Goal: Task Accomplishment & Management: Manage account settings

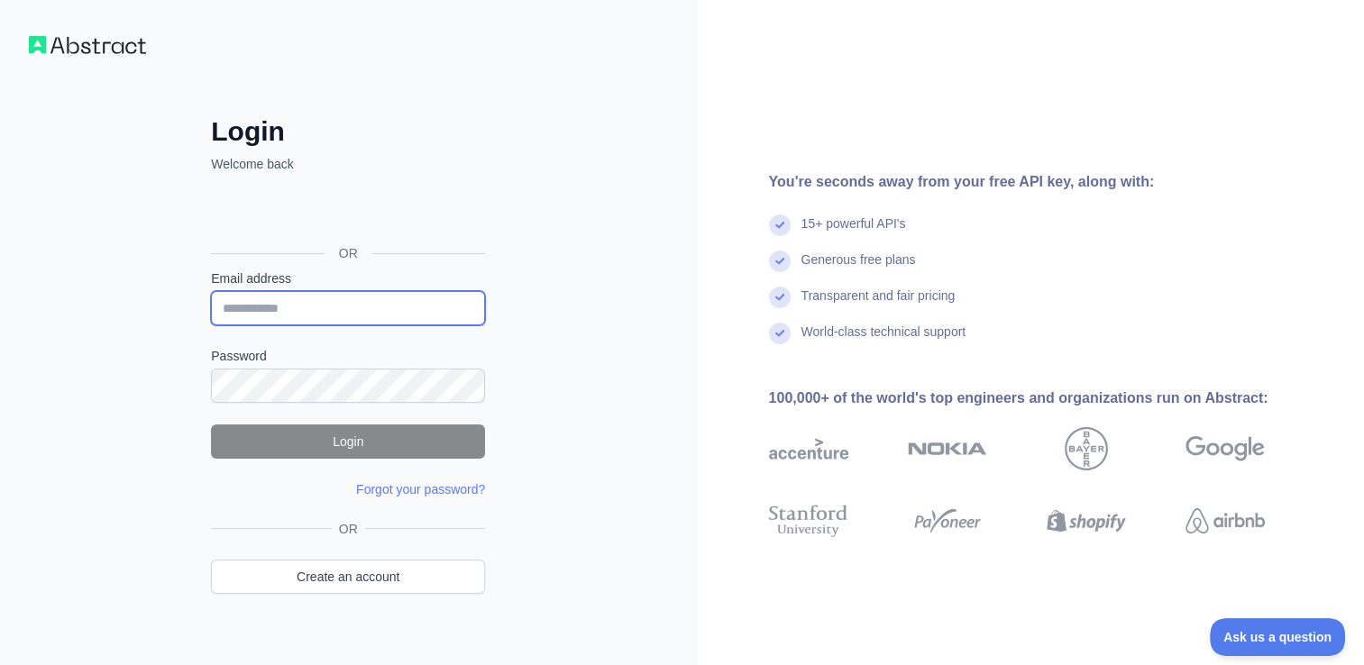
type input "**********"
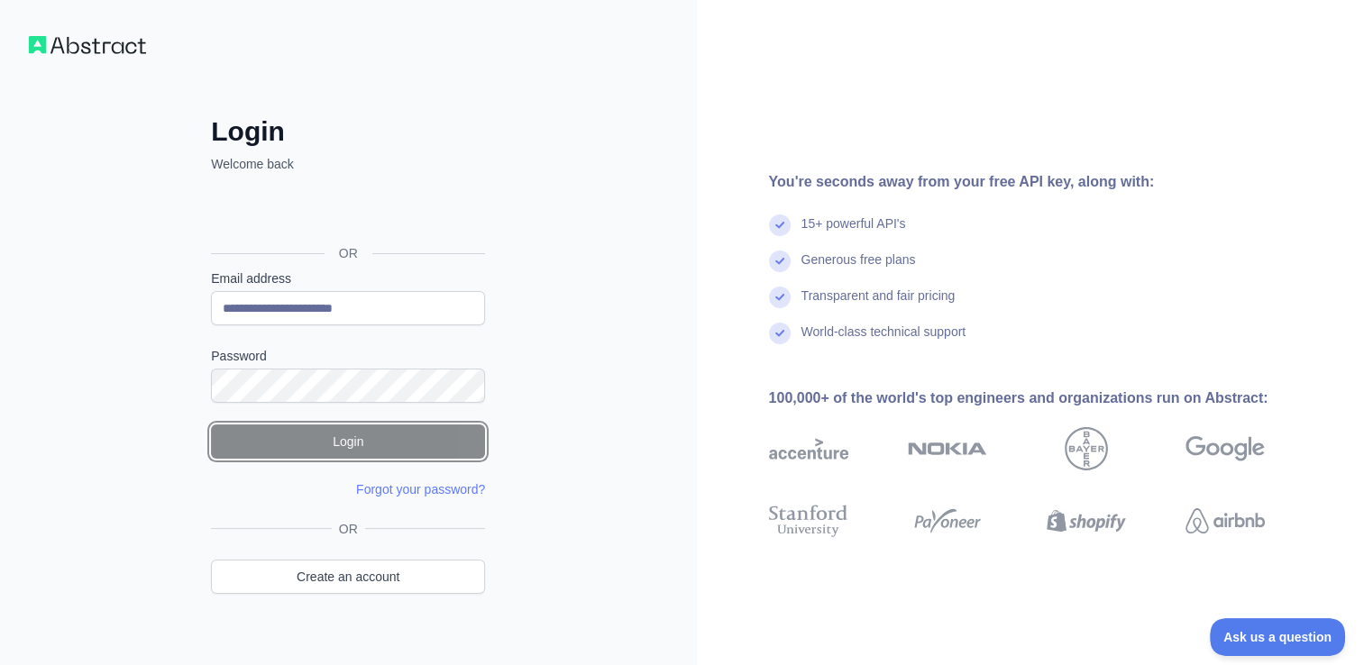
click at [335, 444] on button "Login" at bounding box center [348, 442] width 274 height 34
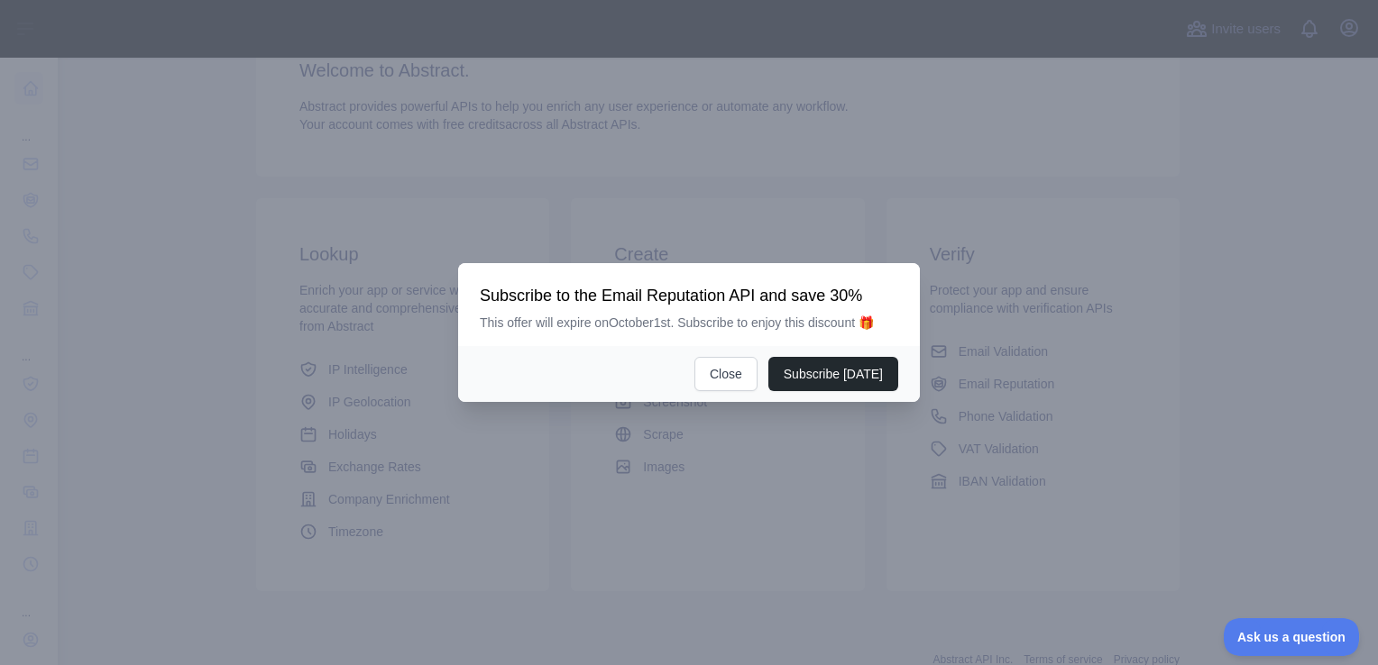
scroll to position [90, 0]
click at [724, 370] on button "Close" at bounding box center [725, 374] width 63 height 34
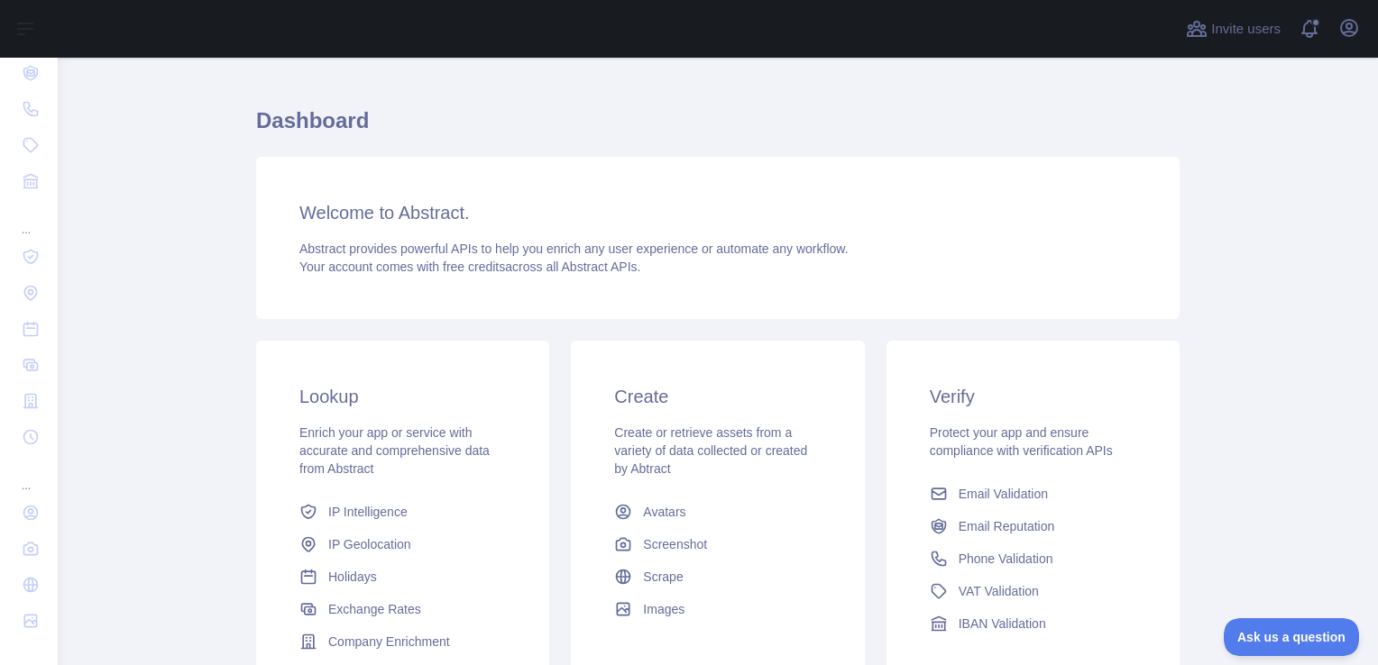
scroll to position [0, 0]
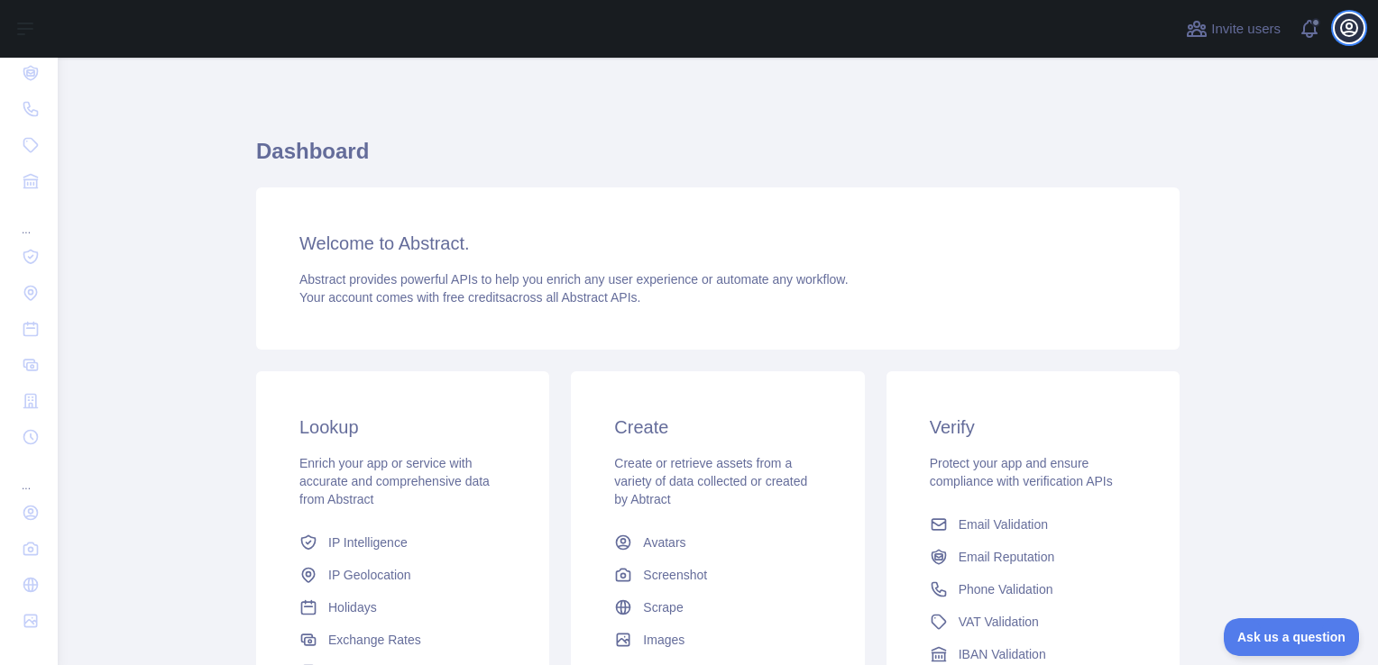
click at [1344, 36] on icon "button" at bounding box center [1349, 28] width 22 height 22
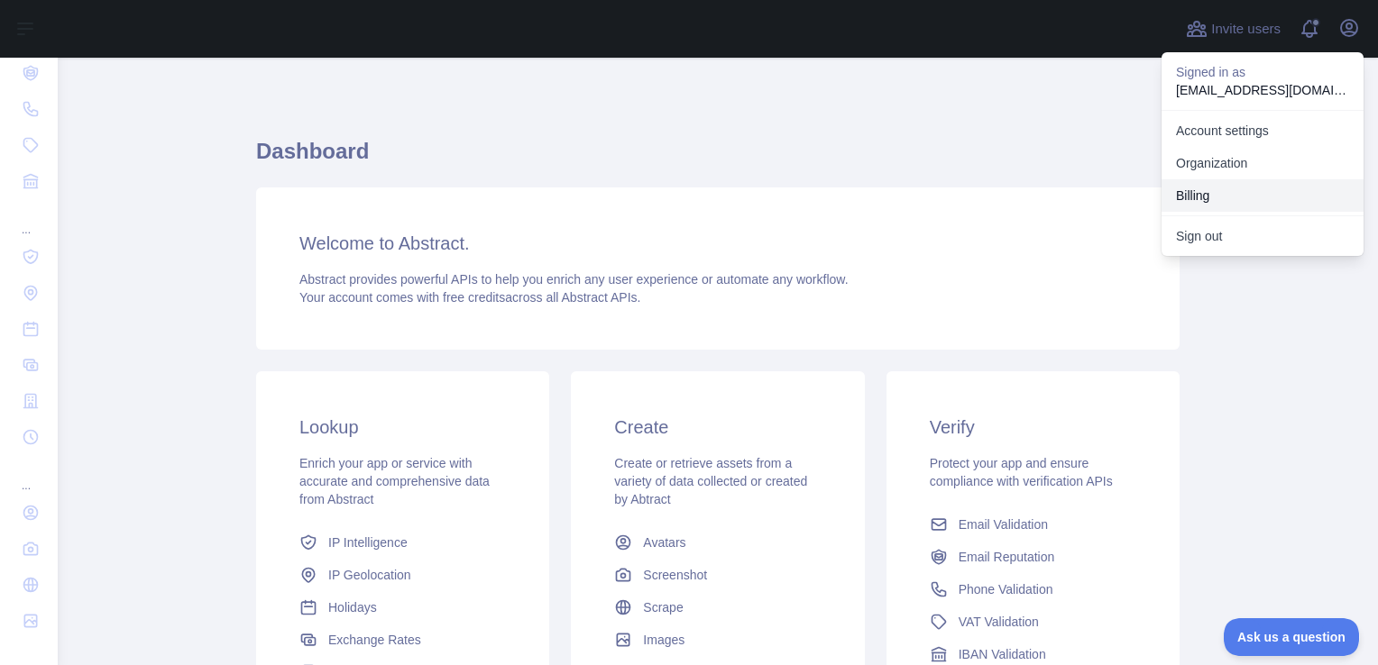
click at [1195, 199] on button "Billing" at bounding box center [1262, 195] width 202 height 32
